Goal: Task Accomplishment & Management: Use online tool/utility

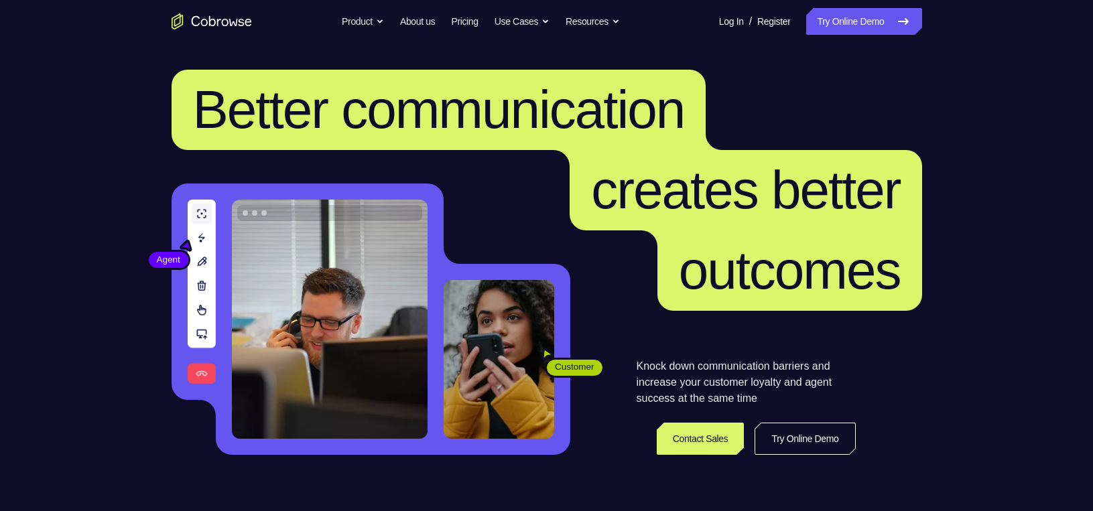
click at [864, 31] on link "Try Online Demo" at bounding box center [863, 21] width 115 height 27
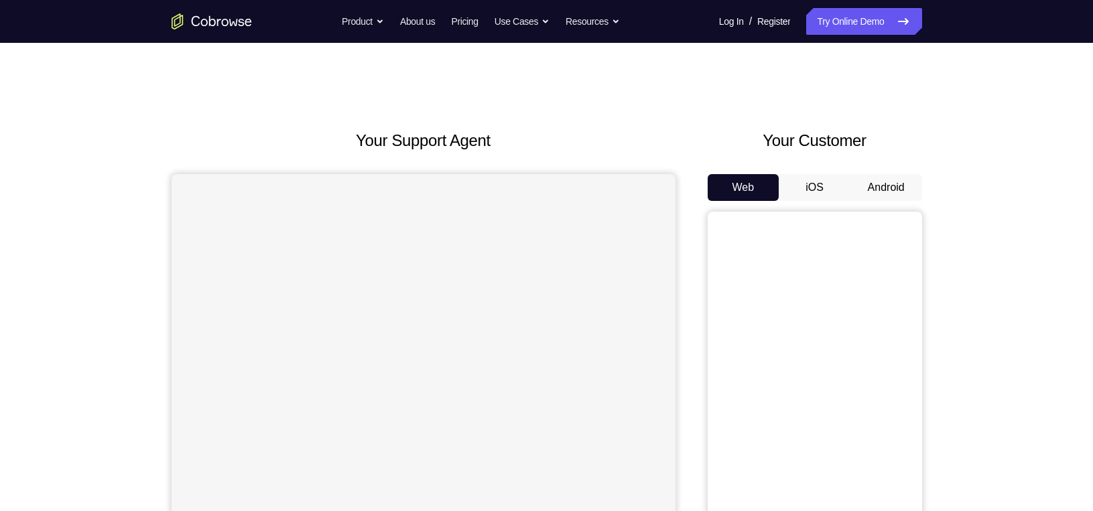
click at [890, 186] on button "Android" at bounding box center [886, 187] width 72 height 27
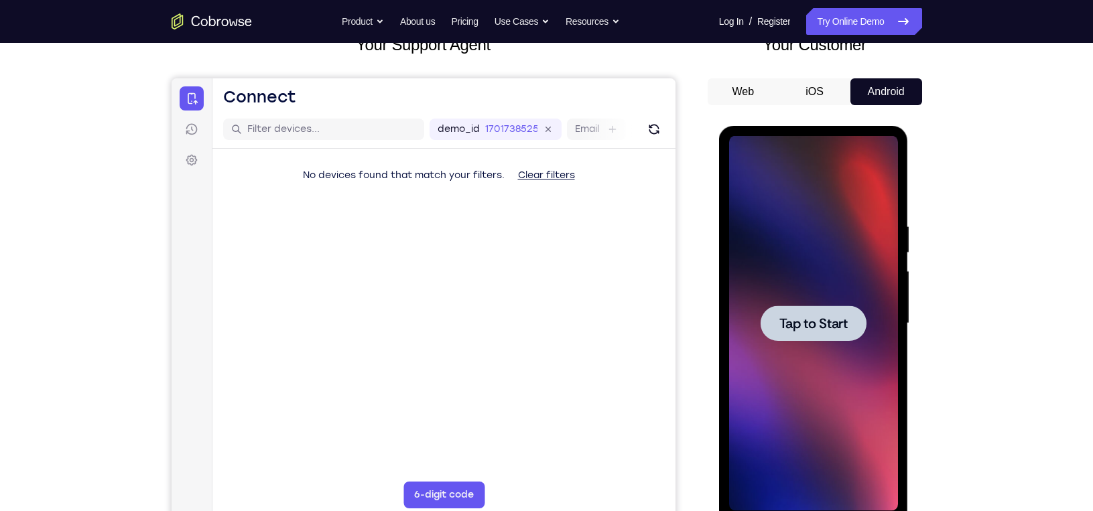
scroll to position [96, 0]
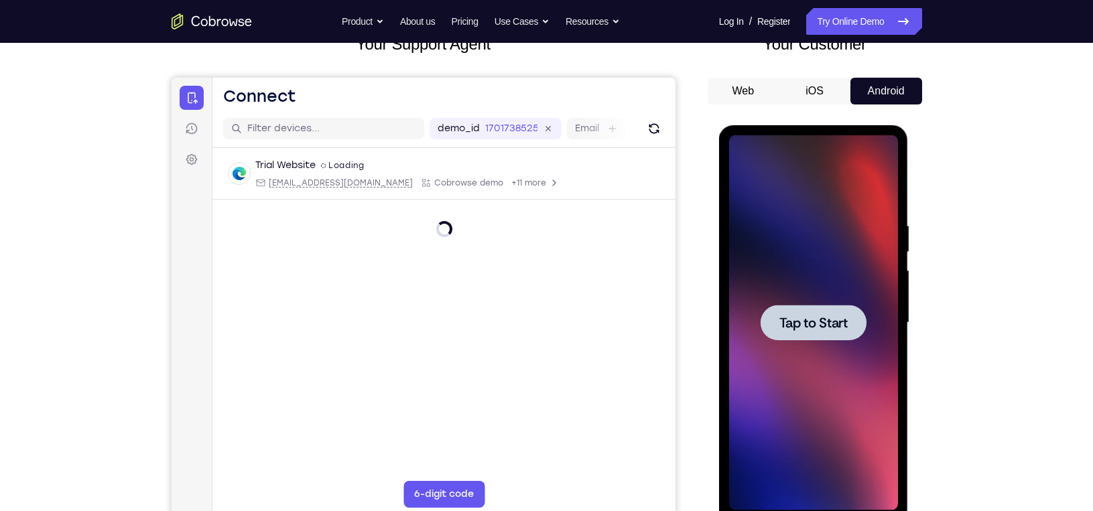
click at [810, 324] on span "Tap to Start" at bounding box center [813, 322] width 68 height 13
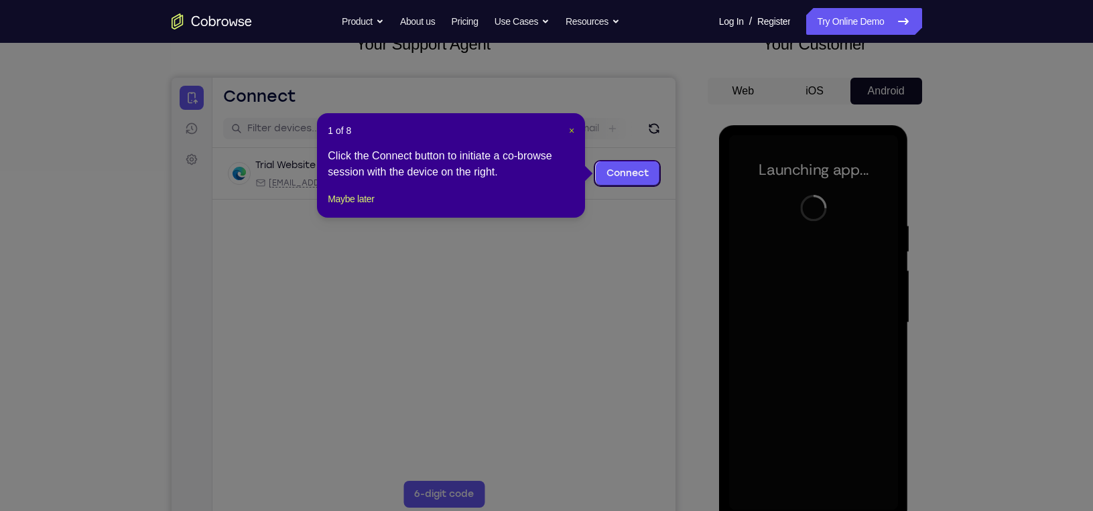
click at [572, 126] on span "×" at bounding box center [571, 130] width 5 height 11
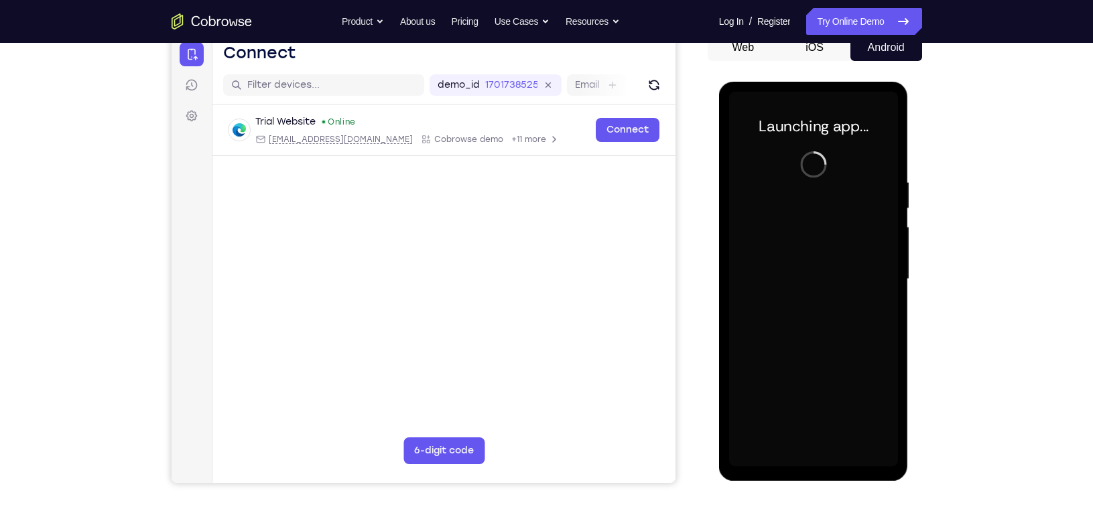
scroll to position [141, 0]
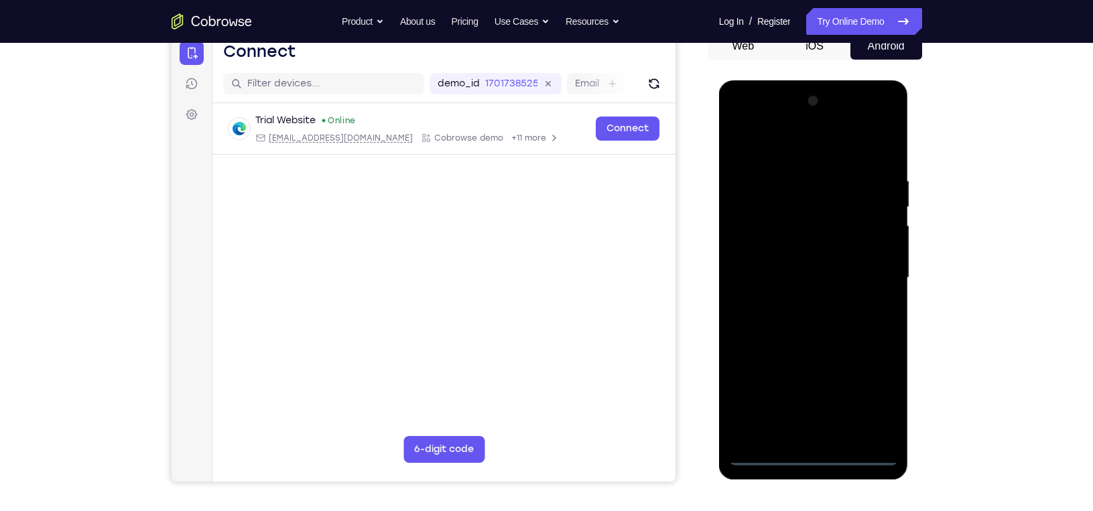
click at [812, 452] on div at bounding box center [813, 277] width 169 height 375
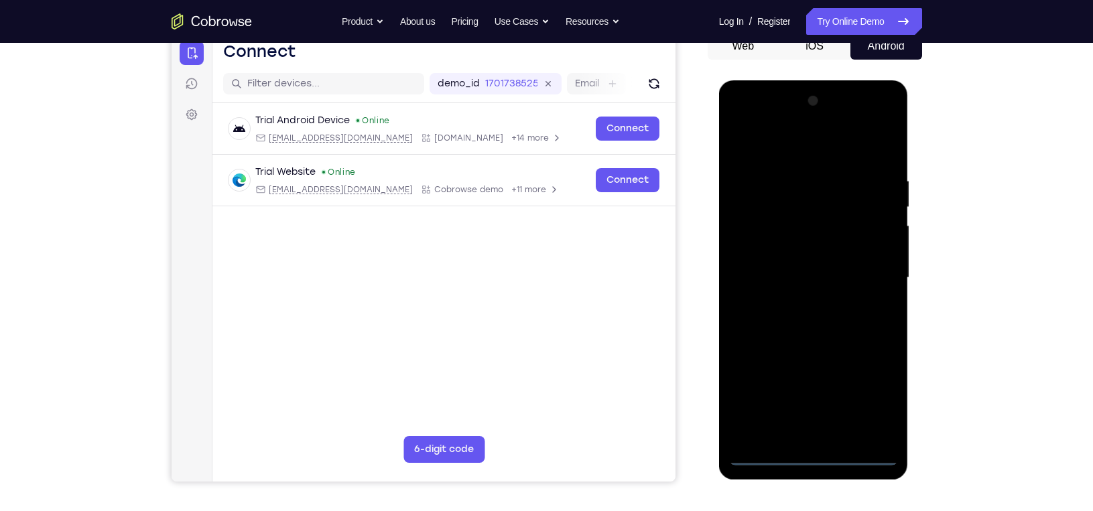
click at [868, 401] on div at bounding box center [813, 277] width 169 height 375
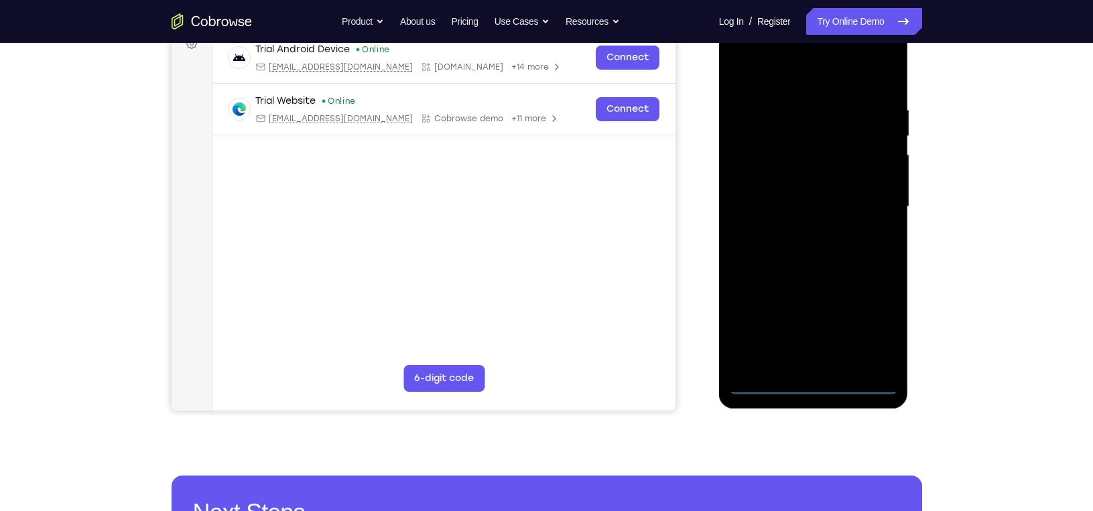
scroll to position [213, 0]
click at [756, 69] on div at bounding box center [813, 206] width 169 height 375
click at [866, 200] on div at bounding box center [813, 206] width 169 height 375
click at [800, 230] on div at bounding box center [813, 206] width 169 height 375
click at [801, 197] on div at bounding box center [813, 206] width 169 height 375
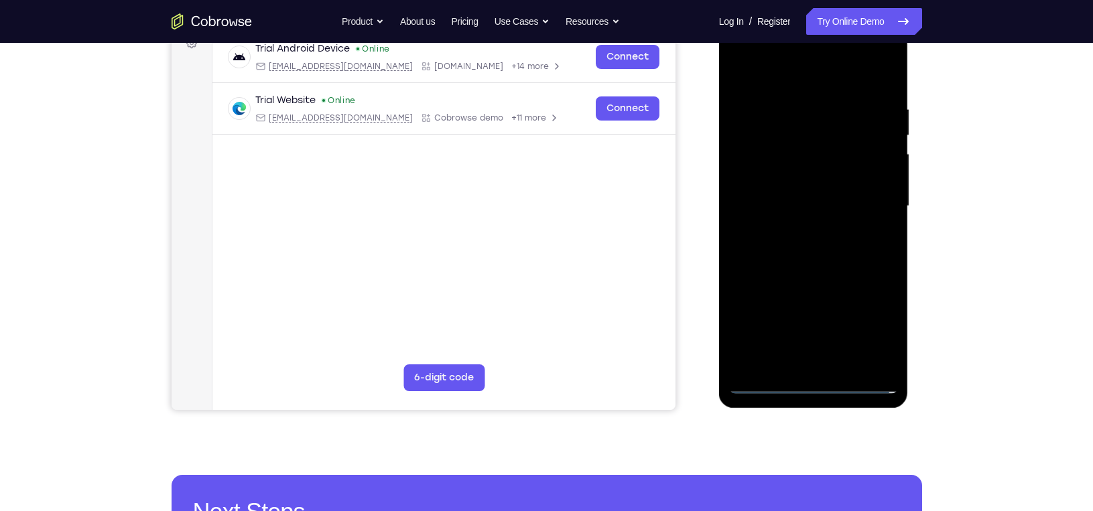
click at [801, 182] on div at bounding box center [813, 206] width 169 height 375
click at [819, 211] on div at bounding box center [813, 206] width 169 height 375
click at [828, 252] on div at bounding box center [813, 206] width 169 height 375
click at [828, 254] on div at bounding box center [813, 206] width 169 height 375
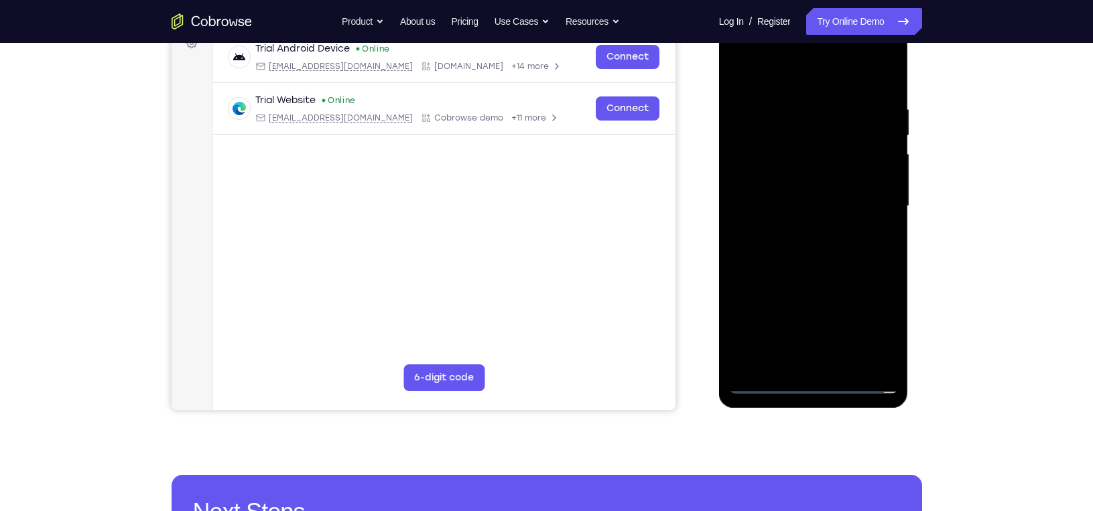
click at [828, 254] on div at bounding box center [813, 206] width 169 height 375
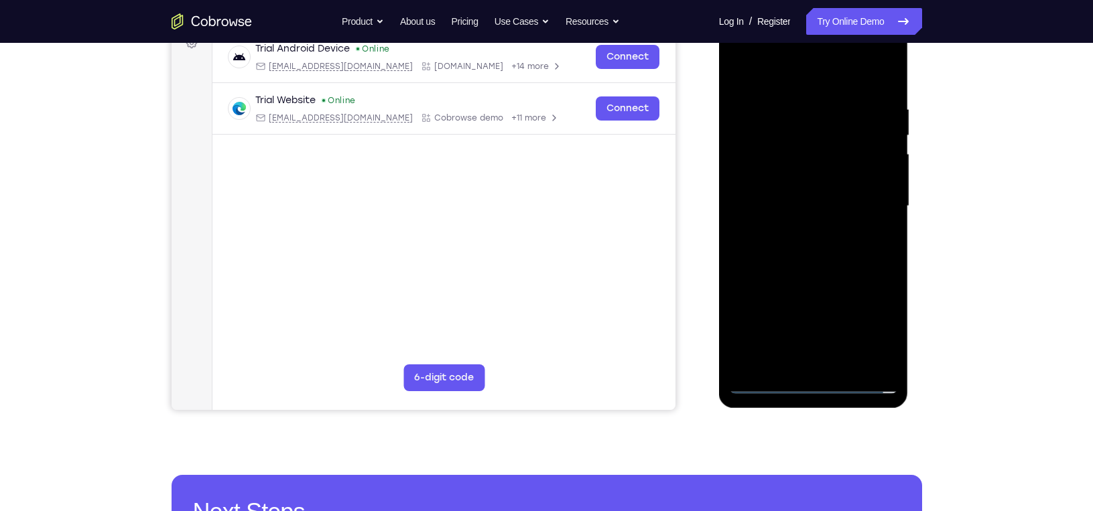
click at [828, 254] on div at bounding box center [813, 206] width 169 height 375
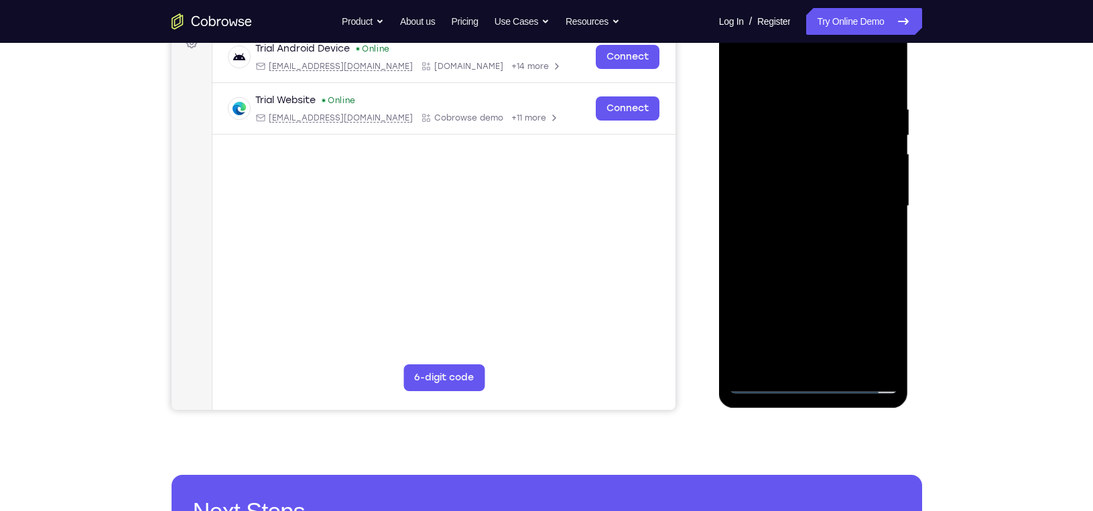
click at [808, 268] on div at bounding box center [813, 206] width 169 height 375
drag, startPoint x: 808, startPoint y: 315, endPoint x: 799, endPoint y: 206, distance: 108.9
click at [799, 206] on div at bounding box center [813, 206] width 169 height 375
drag, startPoint x: 804, startPoint y: 177, endPoint x: 782, endPoint y: 233, distance: 59.8
click at [782, 233] on div at bounding box center [813, 206] width 169 height 375
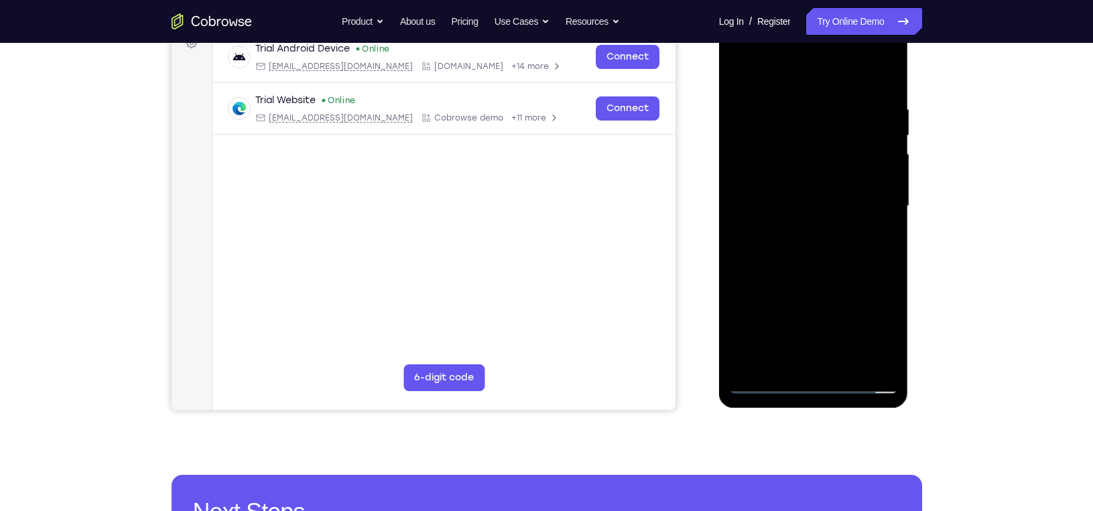
click at [889, 214] on div at bounding box center [813, 206] width 169 height 375
click at [888, 213] on div at bounding box center [813, 206] width 169 height 375
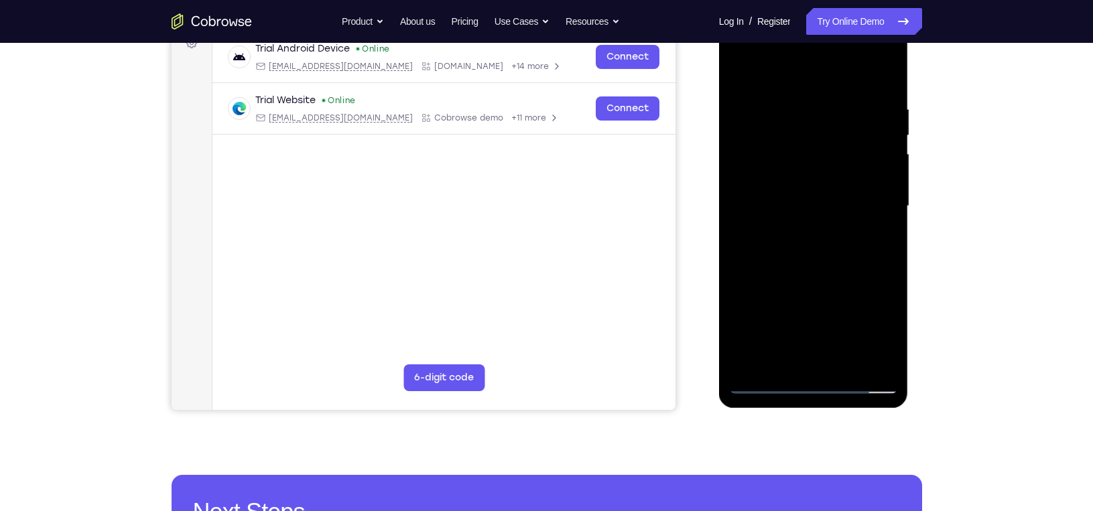
drag, startPoint x: 818, startPoint y: 170, endPoint x: 803, endPoint y: 283, distance: 114.2
click at [803, 283] on div at bounding box center [813, 206] width 169 height 375
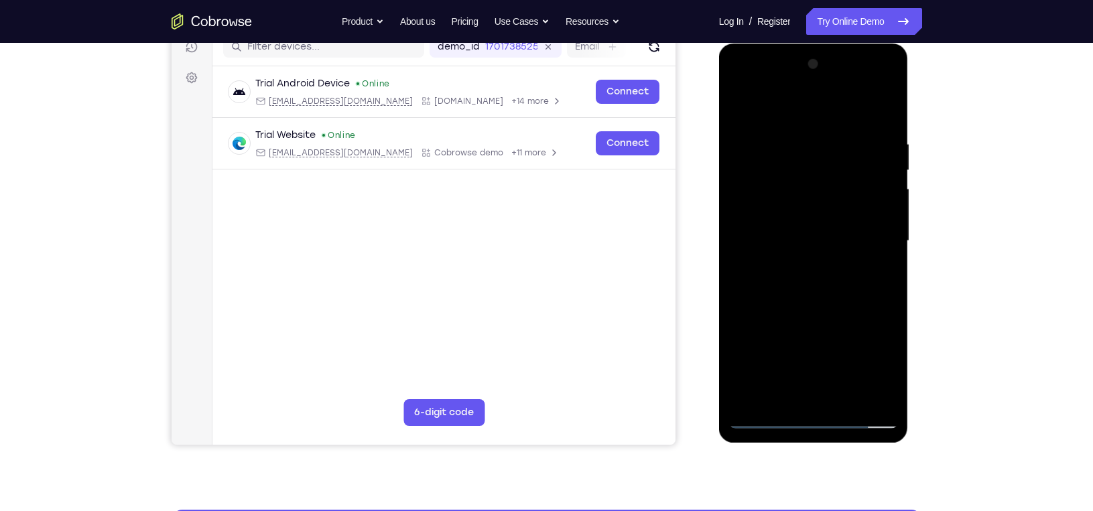
scroll to position [178, 0]
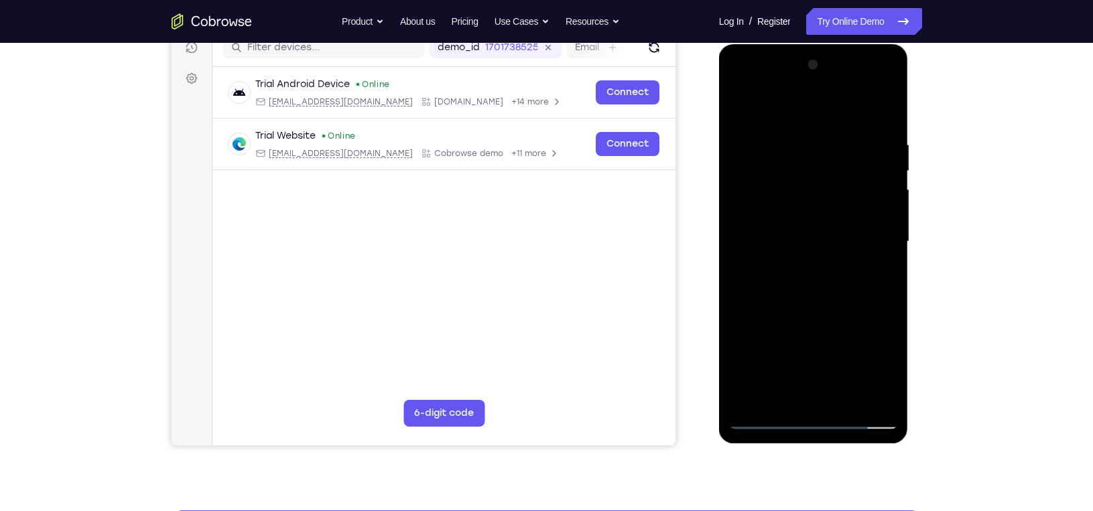
click at [799, 132] on div at bounding box center [813, 241] width 169 height 375
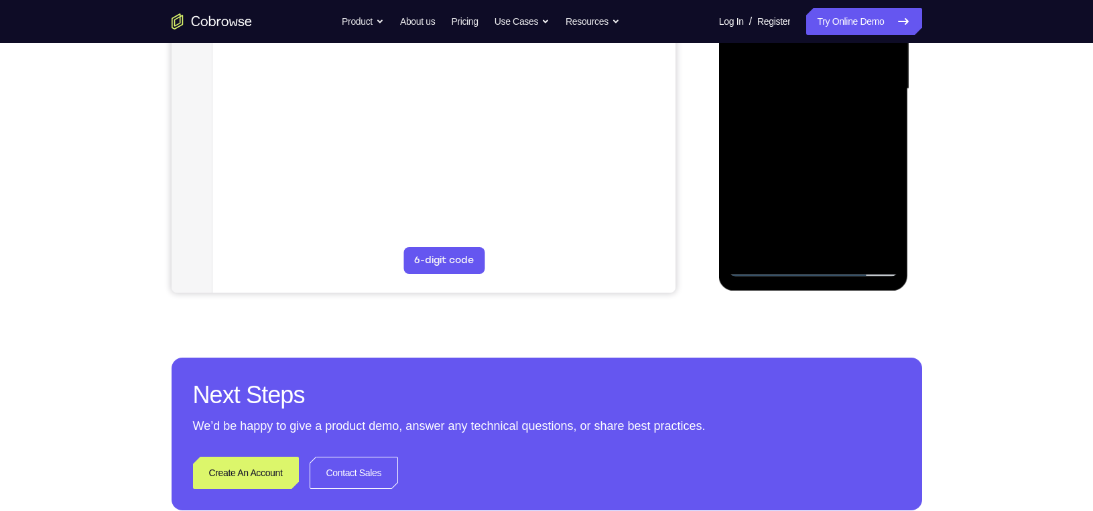
scroll to position [332, 0]
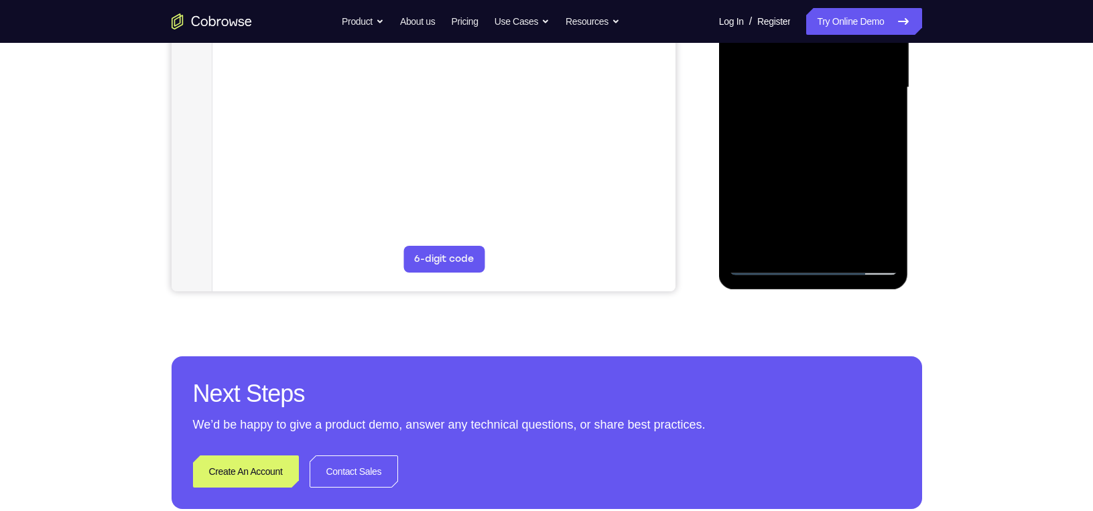
click at [865, 242] on div at bounding box center [813, 87] width 169 height 375
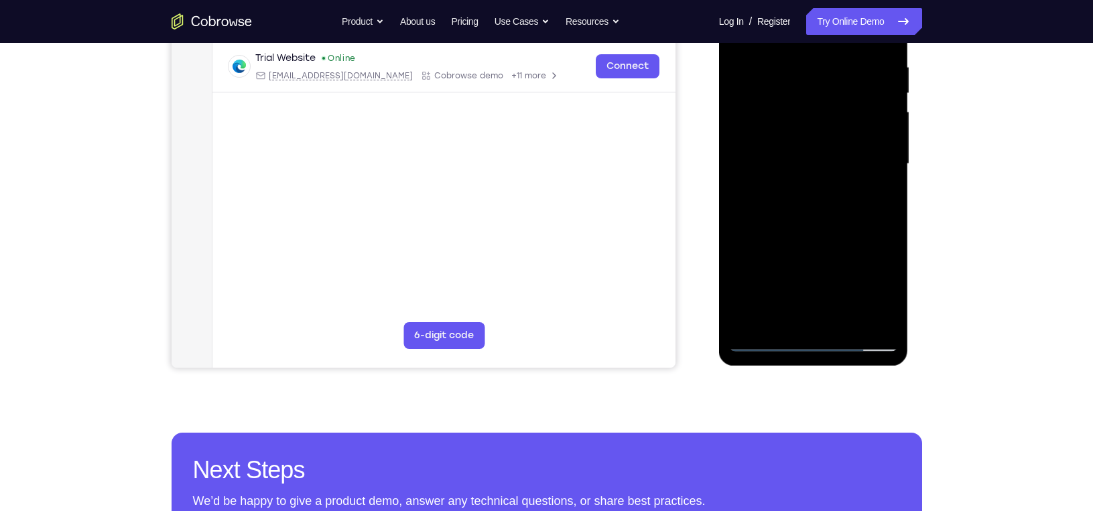
scroll to position [256, 0]
click at [853, 226] on div at bounding box center [813, 163] width 169 height 375
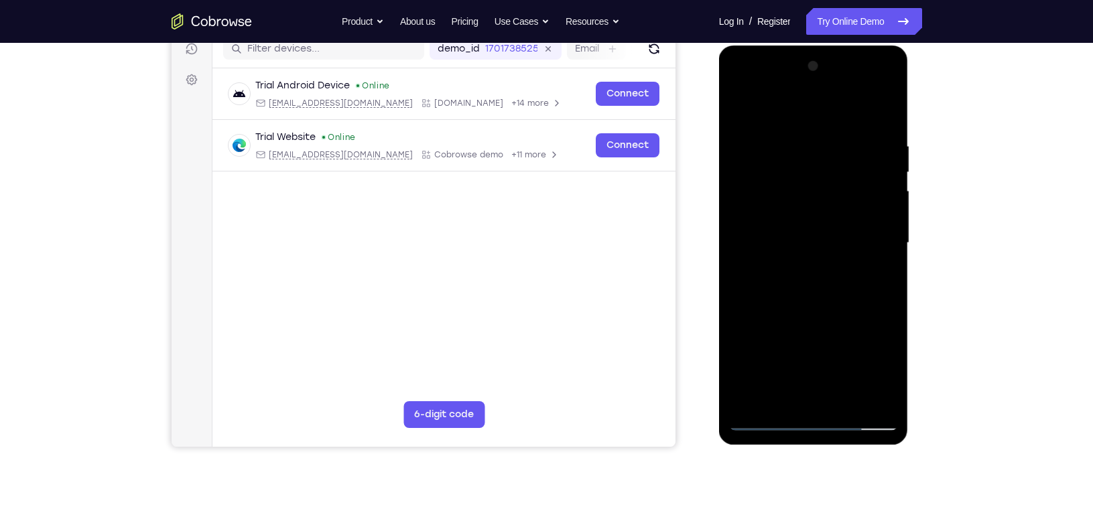
scroll to position [175, 0]
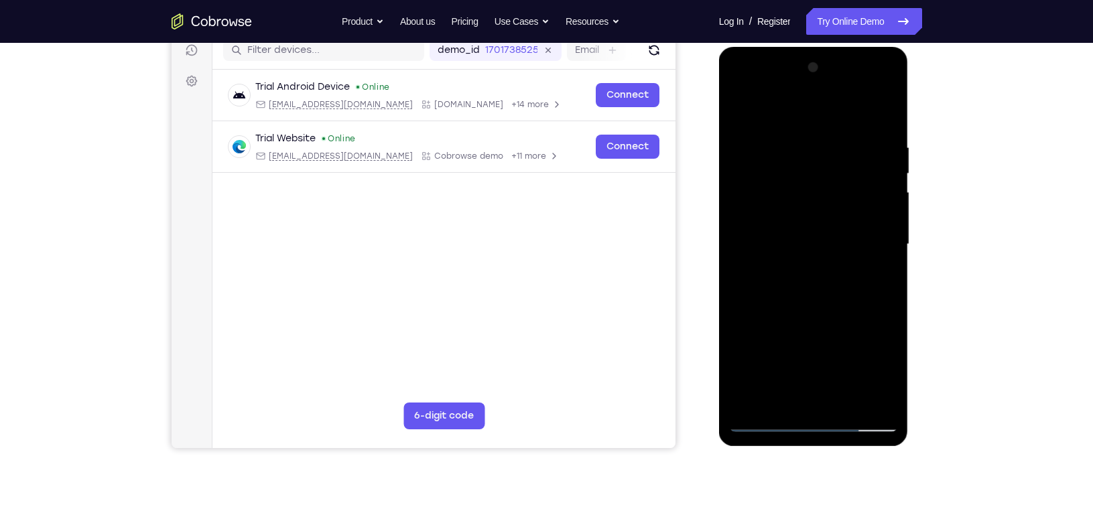
drag, startPoint x: 767, startPoint y: 242, endPoint x: 887, endPoint y: 263, distance: 122.4
click at [887, 263] on div at bounding box center [813, 244] width 169 height 375
drag, startPoint x: 780, startPoint y: 258, endPoint x: 945, endPoint y: 265, distance: 165.7
click at [910, 265] on html "Online web based iOS Simulators and Android Emulators. Run iPhone, iPad, Mobile…" at bounding box center [814, 248] width 191 height 402
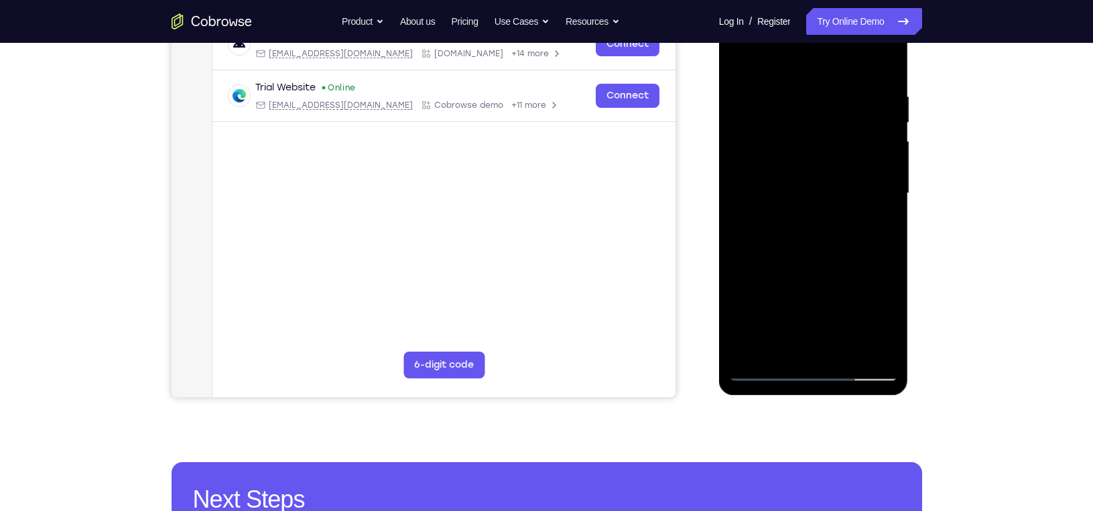
scroll to position [229, 0]
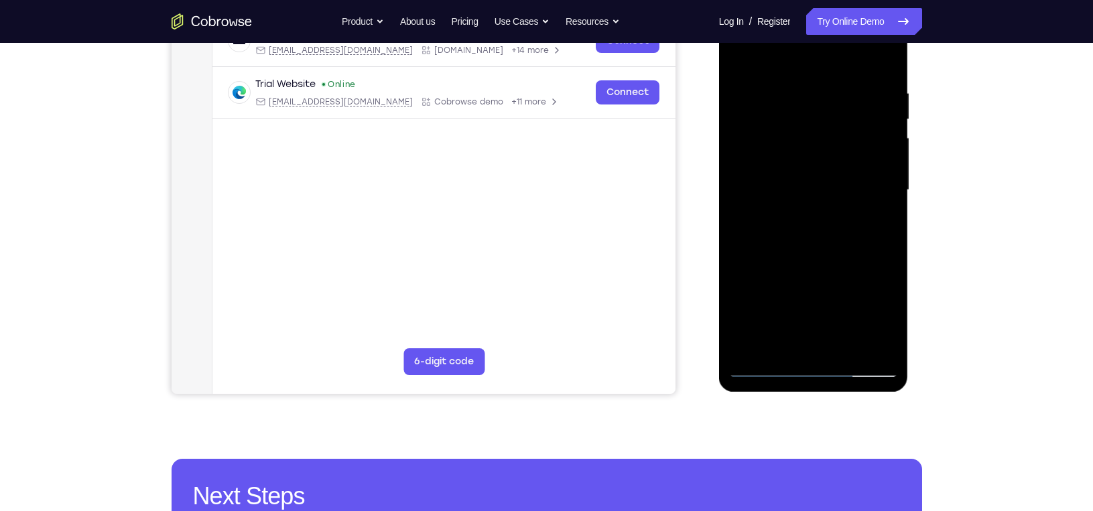
click at [793, 342] on div at bounding box center [813, 190] width 169 height 375
click at [783, 345] on div at bounding box center [813, 190] width 169 height 375
click at [836, 285] on div at bounding box center [813, 190] width 169 height 375
click at [825, 204] on div at bounding box center [813, 190] width 169 height 375
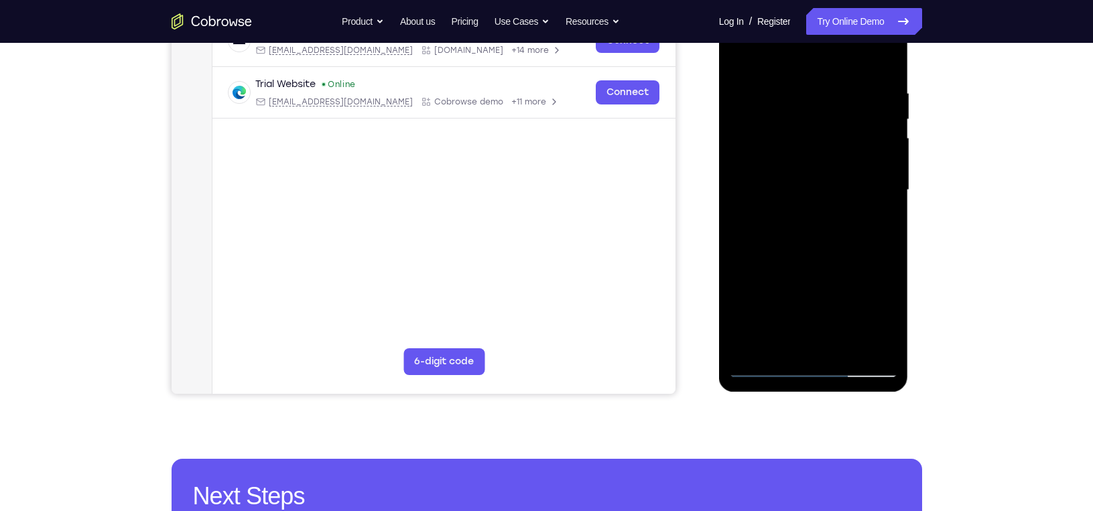
click at [838, 342] on div at bounding box center [813, 190] width 169 height 375
click at [878, 343] on div at bounding box center [813, 190] width 169 height 375
click at [880, 230] on div at bounding box center [813, 190] width 169 height 375
drag, startPoint x: 880, startPoint y: 230, endPoint x: 756, endPoint y: 237, distance: 124.1
drag, startPoint x: 37, startPoint y: 244, endPoint x: 921, endPoint y: 125, distance: 892.4
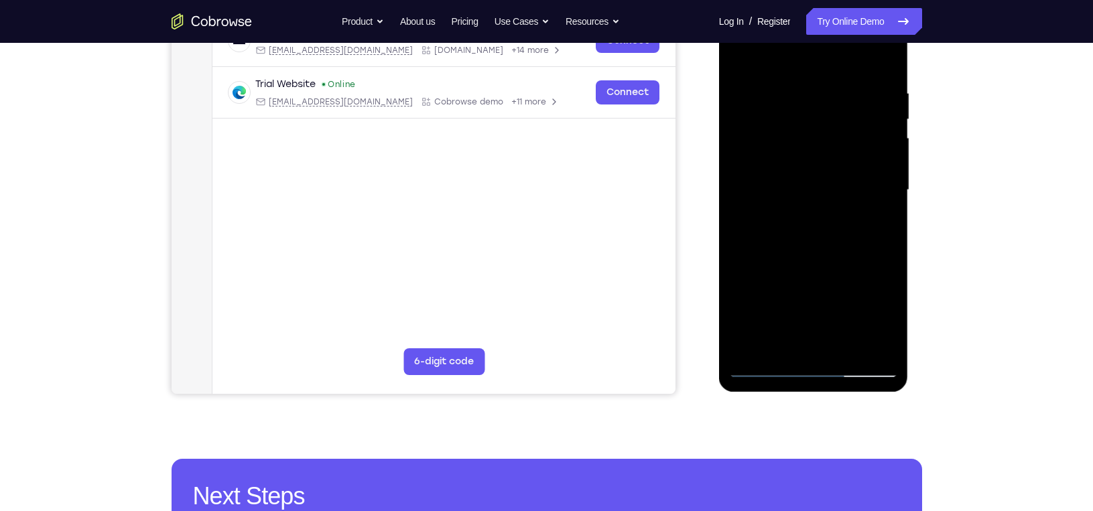
click at [921, 125] on div "Your Support Agent Your Customer Web iOS Android Next Steps We’d be happy to gi…" at bounding box center [547, 256] width 858 height 884
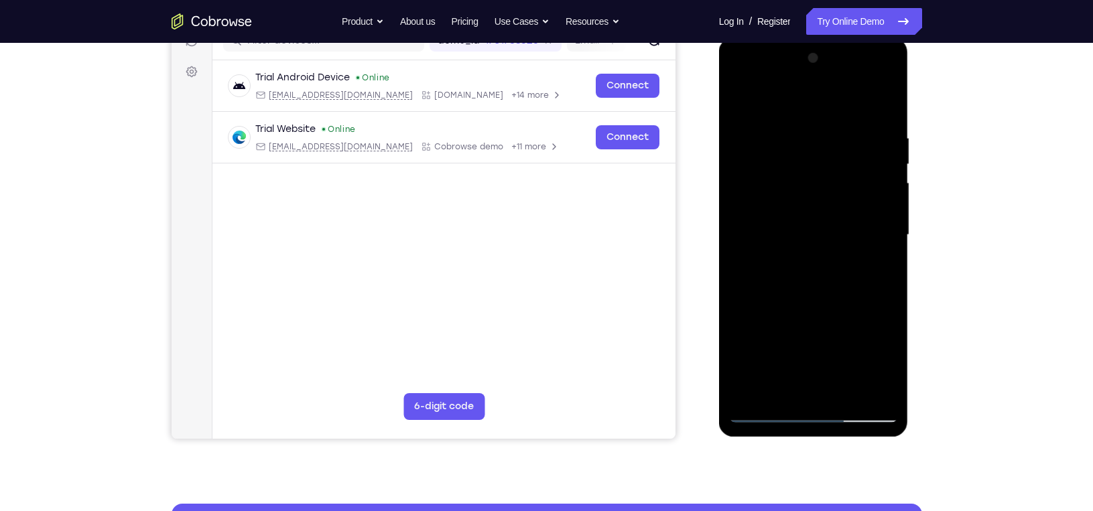
click at [868, 170] on div at bounding box center [813, 235] width 169 height 375
click at [874, 141] on div at bounding box center [813, 235] width 169 height 375
click at [872, 171] on div at bounding box center [813, 235] width 169 height 375
click at [882, 106] on div at bounding box center [813, 235] width 169 height 375
click at [793, 129] on div at bounding box center [813, 235] width 169 height 375
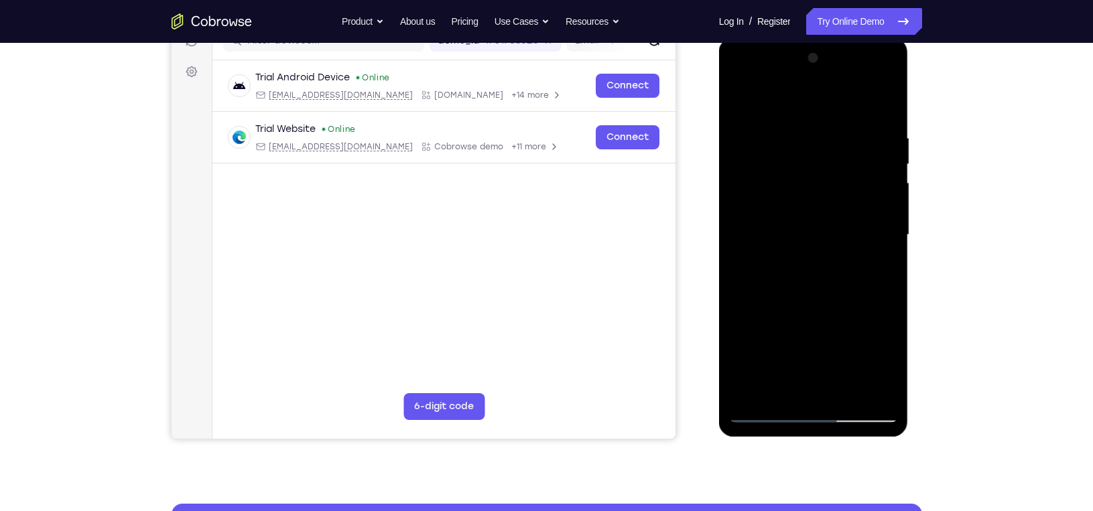
scroll to position [196, 0]
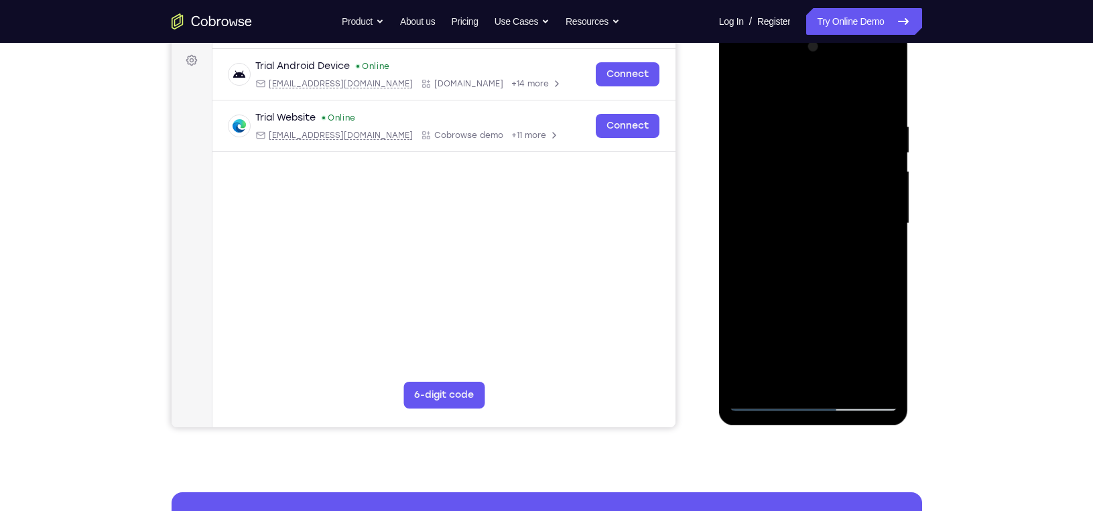
click at [882, 94] on div at bounding box center [813, 223] width 169 height 375
drag, startPoint x: 846, startPoint y: 261, endPoint x: 858, endPoint y: 117, distance: 143.8
click at [858, 117] on div at bounding box center [813, 223] width 169 height 375
drag, startPoint x: 834, startPoint y: 260, endPoint x: 844, endPoint y: 76, distance: 183.9
click at [844, 76] on div at bounding box center [813, 223] width 169 height 375
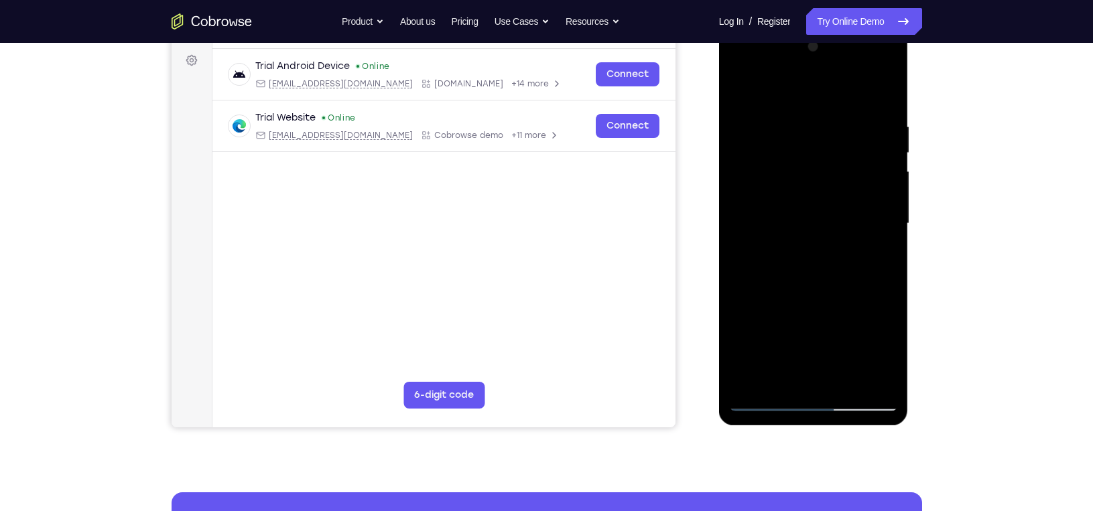
drag, startPoint x: 791, startPoint y: 251, endPoint x: 787, endPoint y: 68, distance: 182.3
click at [787, 68] on div at bounding box center [813, 223] width 169 height 375
drag, startPoint x: 768, startPoint y: 190, endPoint x: 722, endPoint y: 375, distance: 190.0
click at [722, 375] on div at bounding box center [814, 225] width 190 height 399
drag, startPoint x: 807, startPoint y: 161, endPoint x: 818, endPoint y: 125, distance: 37.7
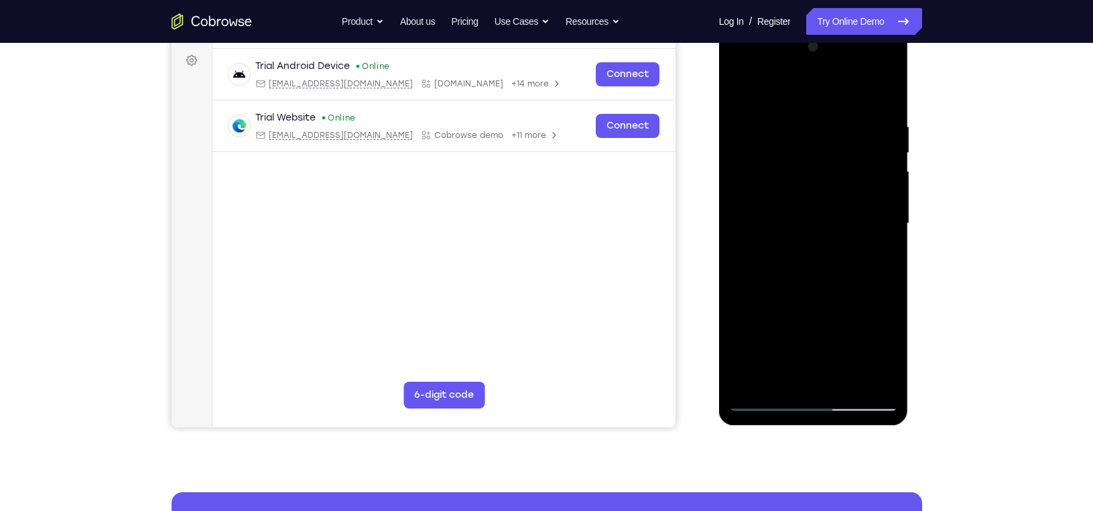
click at [818, 125] on div at bounding box center [813, 223] width 169 height 375
drag, startPoint x: 811, startPoint y: 284, endPoint x: 809, endPoint y: 208, distance: 75.8
click at [809, 208] on div at bounding box center [813, 223] width 169 height 375
click at [825, 346] on div at bounding box center [813, 223] width 169 height 375
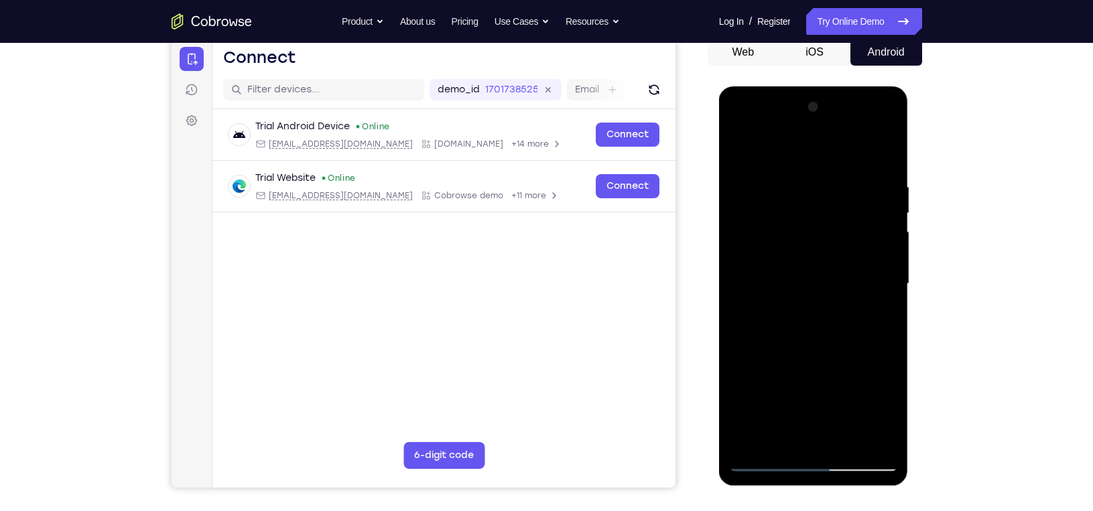
scroll to position [134, 0]
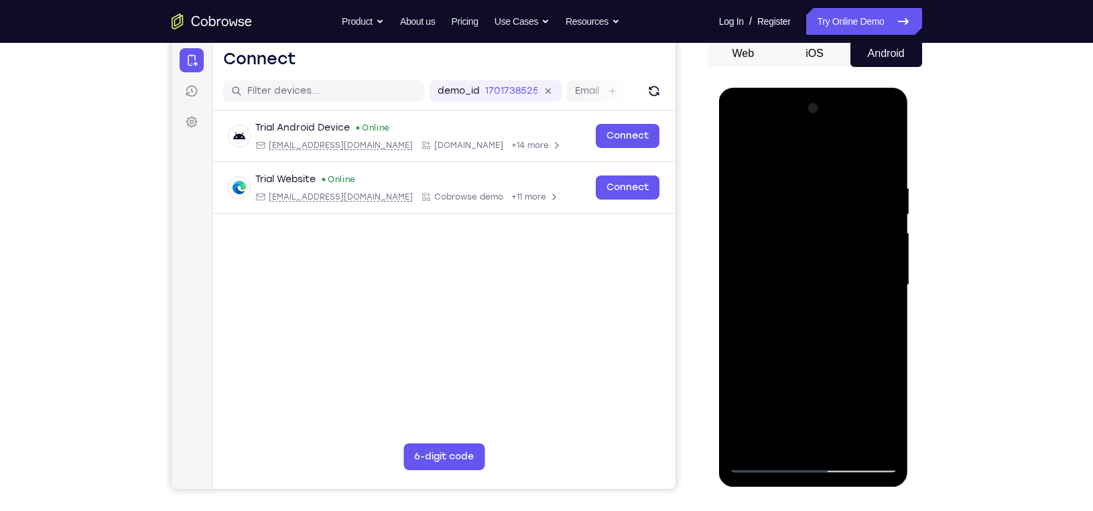
drag, startPoint x: 819, startPoint y: 185, endPoint x: 799, endPoint y: 268, distance: 85.5
click at [799, 268] on div at bounding box center [813, 285] width 169 height 375
drag, startPoint x: 817, startPoint y: 214, endPoint x: 792, endPoint y: 350, distance: 138.3
click at [792, 350] on div at bounding box center [813, 285] width 169 height 375
drag, startPoint x: 807, startPoint y: 201, endPoint x: 780, endPoint y: 312, distance: 114.4
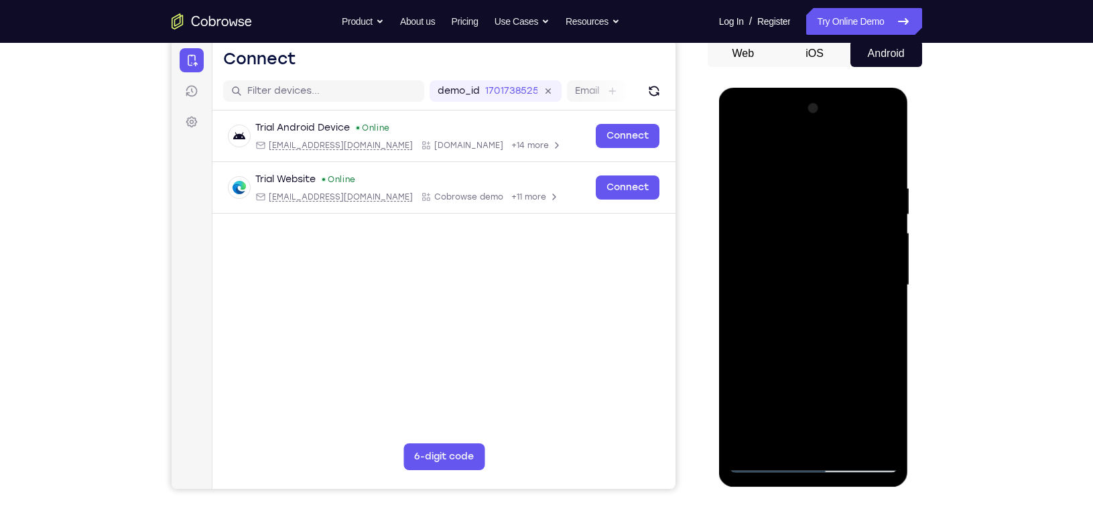
click at [780, 312] on div at bounding box center [813, 285] width 169 height 375
drag, startPoint x: 822, startPoint y: 249, endPoint x: 806, endPoint y: 308, distance: 61.1
click at [806, 308] on div at bounding box center [813, 285] width 169 height 375
drag, startPoint x: 806, startPoint y: 308, endPoint x: 811, endPoint y: 193, distance: 114.7
click at [811, 193] on div at bounding box center [813, 285] width 169 height 375
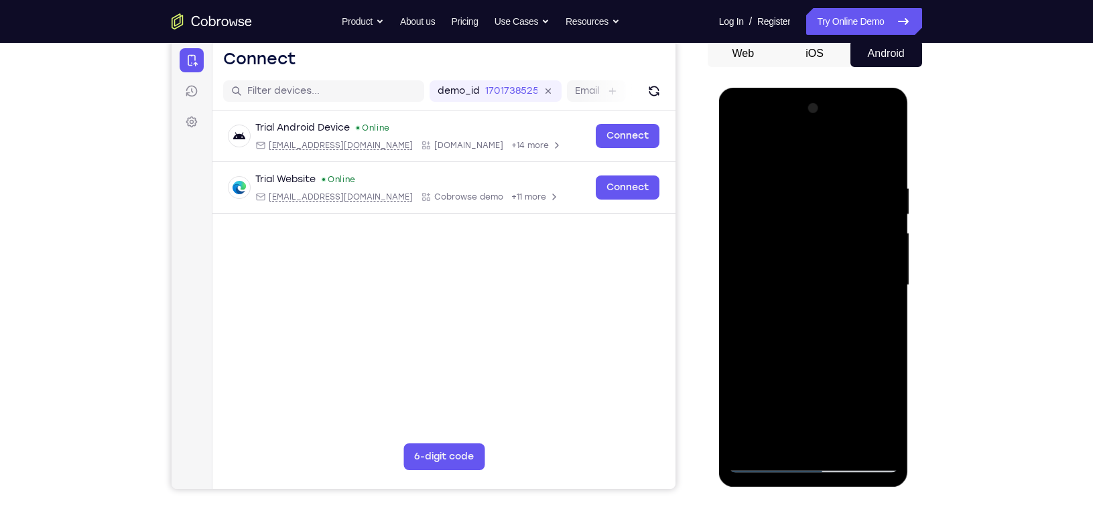
drag, startPoint x: 815, startPoint y: 283, endPoint x: 820, endPoint y: 194, distance: 88.6
click at [820, 194] on div at bounding box center [813, 285] width 169 height 375
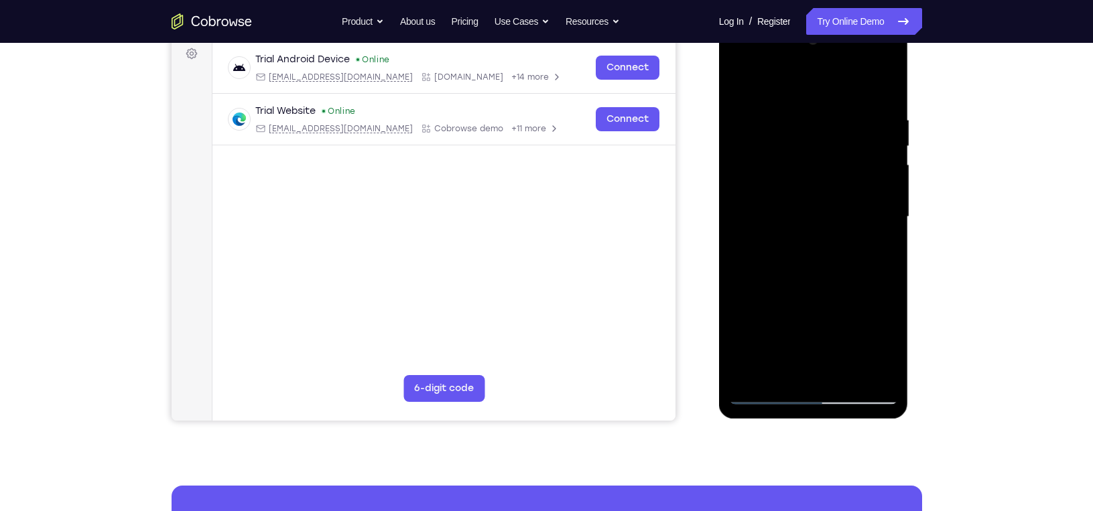
scroll to position [204, 0]
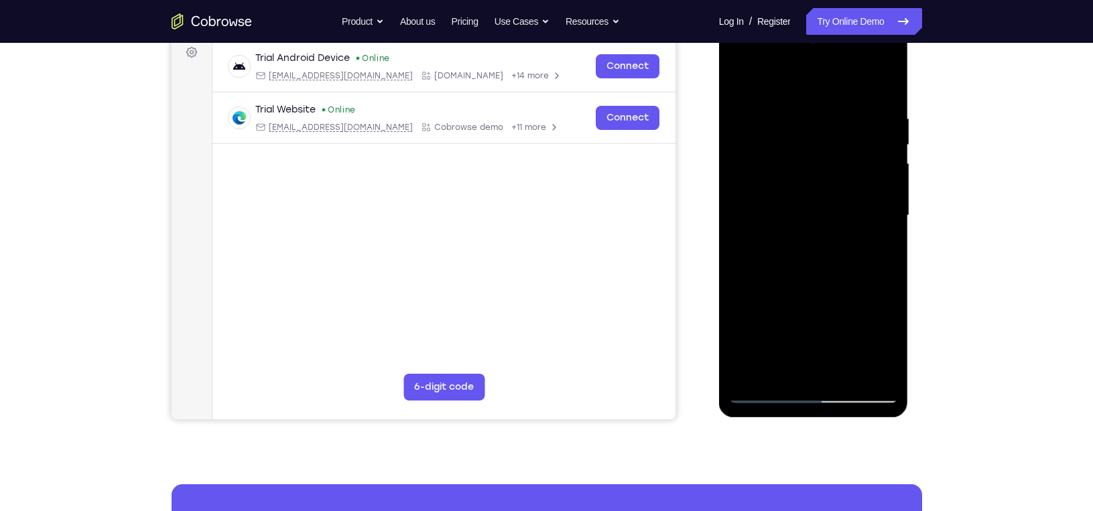
click at [818, 238] on div at bounding box center [813, 215] width 169 height 375
drag, startPoint x: 834, startPoint y: 344, endPoint x: 825, endPoint y: 219, distance: 125.6
click at [825, 219] on div at bounding box center [813, 215] width 169 height 375
drag, startPoint x: 807, startPoint y: 332, endPoint x: 833, endPoint y: 235, distance: 101.3
click at [833, 235] on div at bounding box center [813, 215] width 169 height 375
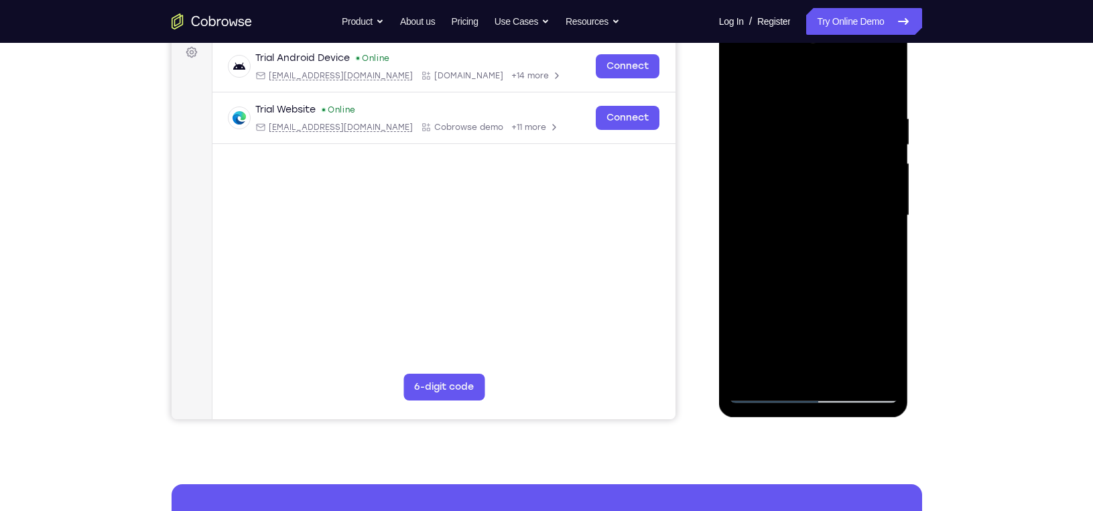
drag, startPoint x: 806, startPoint y: 332, endPoint x: 816, endPoint y: 220, distance: 113.0
click at [816, 220] on div at bounding box center [813, 215] width 169 height 375
click at [866, 332] on div at bounding box center [813, 215] width 169 height 375
click at [808, 235] on div at bounding box center [813, 215] width 169 height 375
drag, startPoint x: 809, startPoint y: 297, endPoint x: 809, endPoint y: 206, distance: 91.1
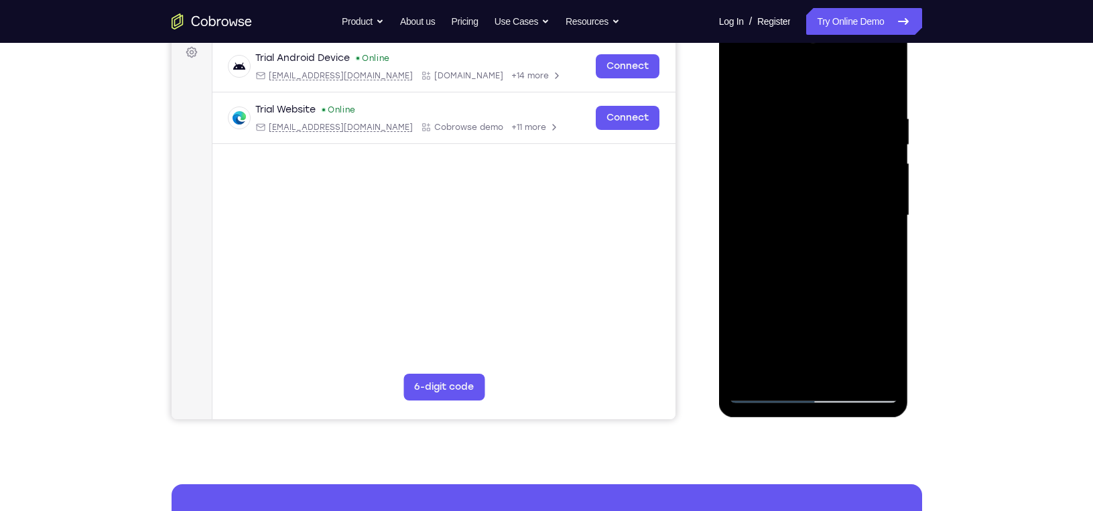
click at [809, 206] on div at bounding box center [813, 215] width 169 height 375
drag, startPoint x: 798, startPoint y: 189, endPoint x: 783, endPoint y: 297, distance: 108.9
click at [783, 297] on div at bounding box center [813, 215] width 169 height 375
drag, startPoint x: 812, startPoint y: 168, endPoint x: 798, endPoint y: 272, distance: 105.5
click at [798, 272] on div at bounding box center [813, 215] width 169 height 375
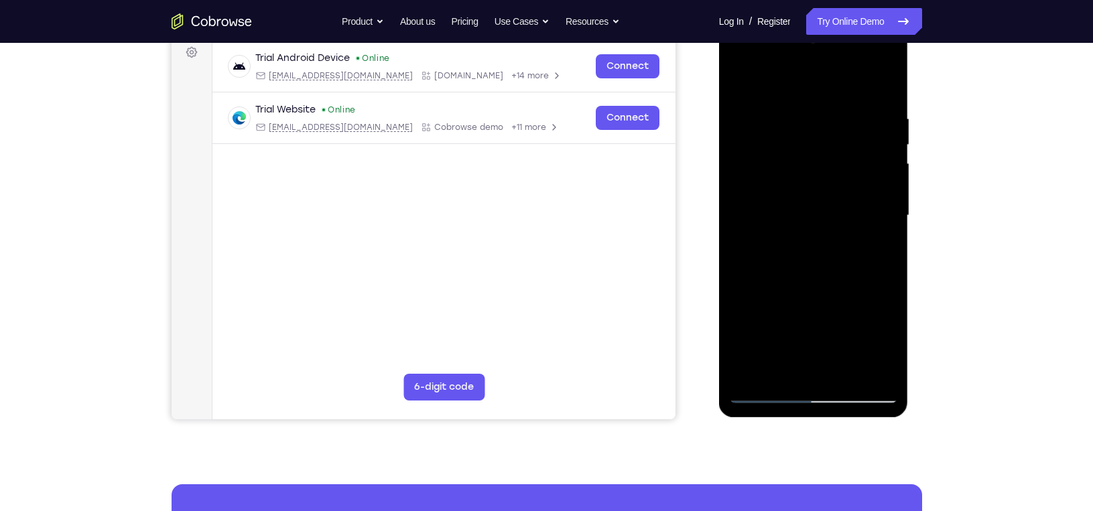
drag, startPoint x: 813, startPoint y: 160, endPoint x: 783, endPoint y: 271, distance: 114.4
click at [783, 271] on div at bounding box center [813, 215] width 169 height 375
